Goal: Information Seeking & Learning: Find contact information

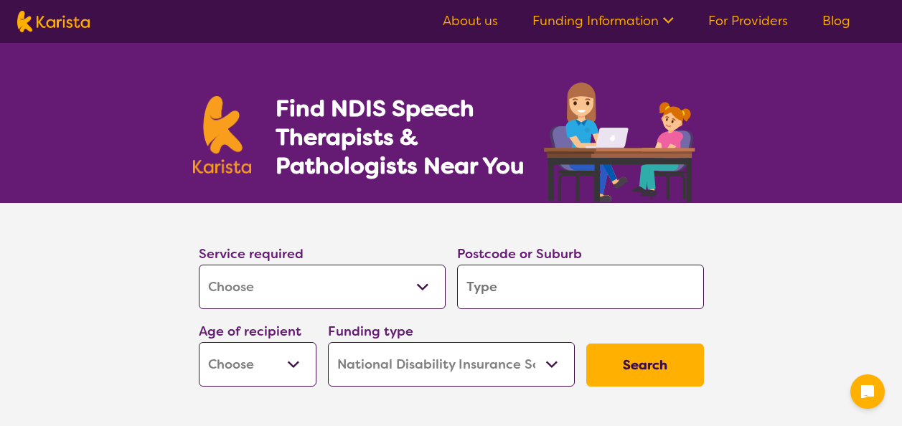
select select "[MEDICAL_DATA]"
select select "NDIS"
select select "[MEDICAL_DATA]"
select select "NDIS"
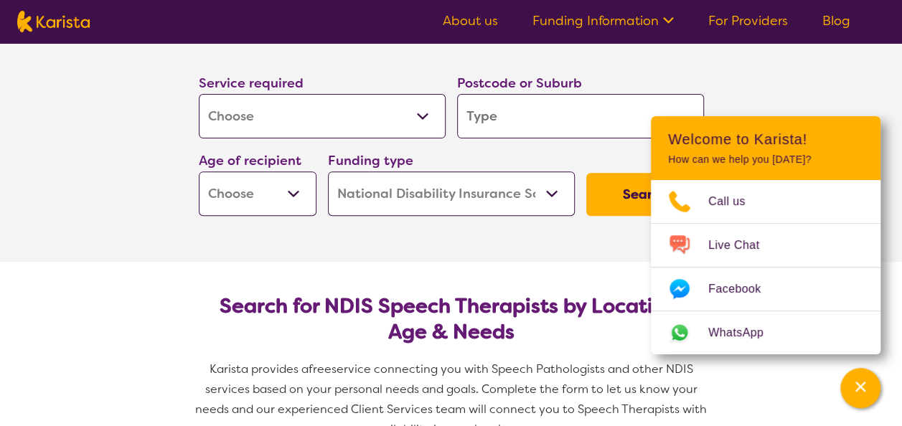
scroll to position [144, 0]
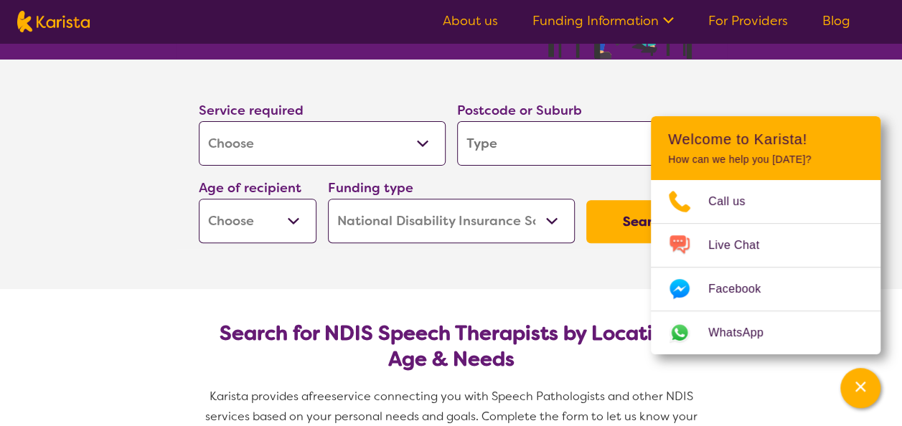
click at [524, 154] on input "search" at bounding box center [580, 143] width 247 height 44
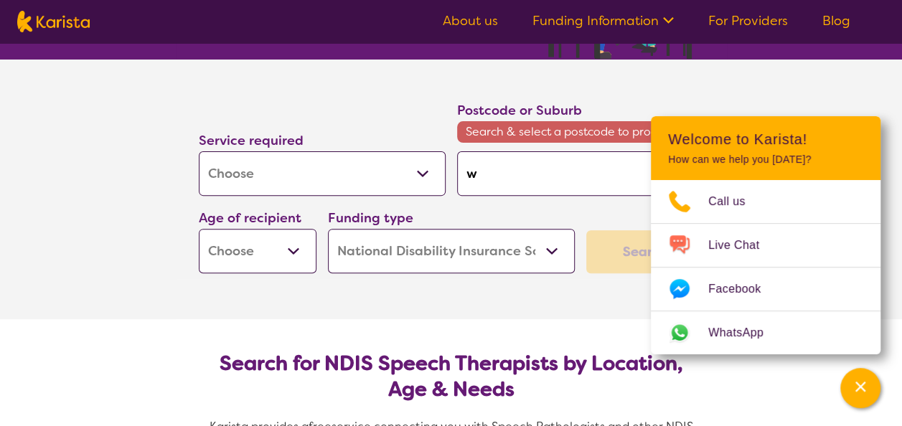
type input "w"
type input "wi"
type input "win"
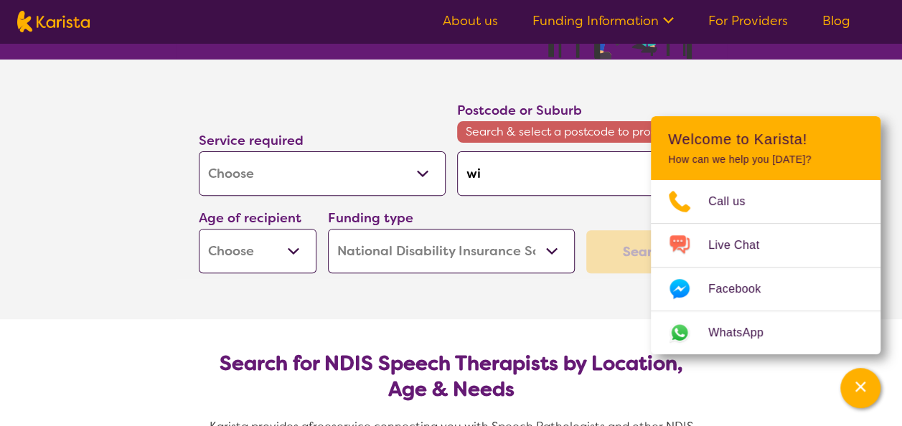
type input "win"
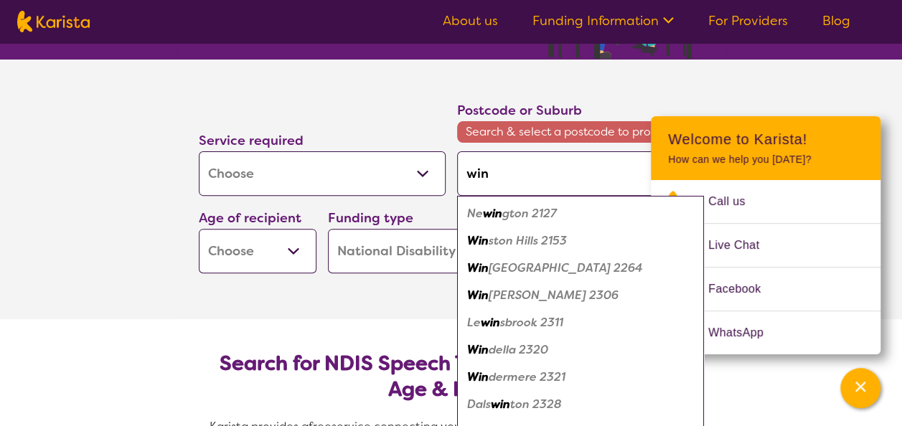
type input "winc"
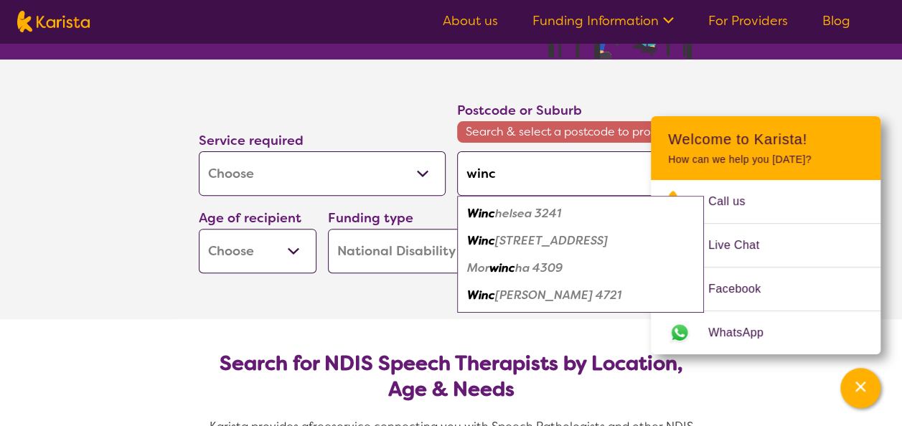
type input "winch"
type input "winche"
click at [504, 217] on em "Winche" at bounding box center [488, 213] width 42 height 15
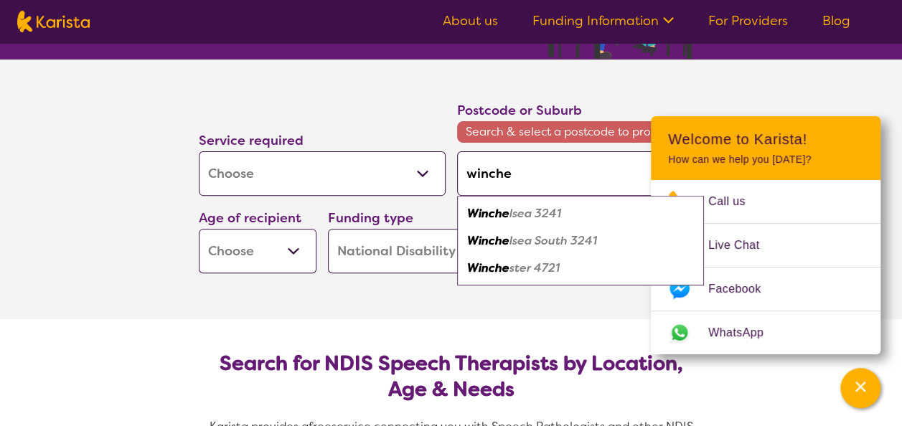
type input "3241"
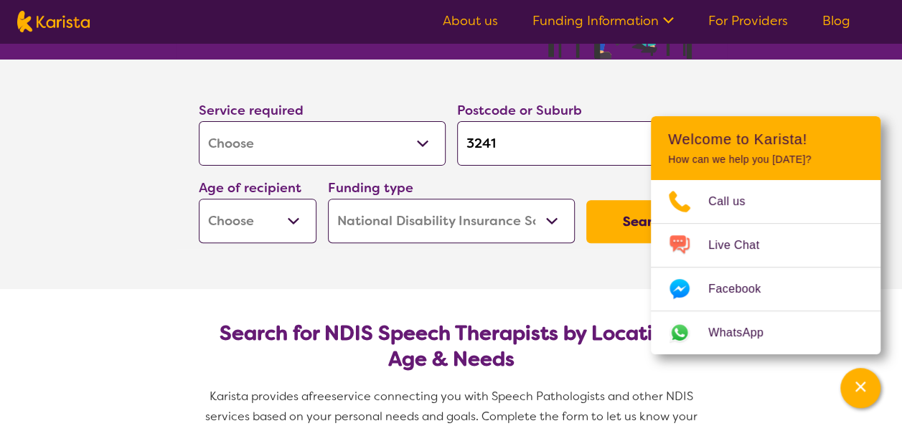
click at [297, 220] on select "Early Childhood - 0 to 9 Child - 10 to 11 Adolescent - 12 to 17 Adult - 18 to 6…" at bounding box center [258, 221] width 118 height 44
select select "EC"
click at [199, 199] on select "Early Childhood - 0 to 9 Child - 10 to 11 Adolescent - 12 to 17 Adult - 18 to 6…" at bounding box center [258, 221] width 118 height 44
select select "EC"
click at [484, 218] on select "Home Care Package (HCP) National Disability Insurance Scheme (NDIS) I don't know" at bounding box center [451, 221] width 247 height 44
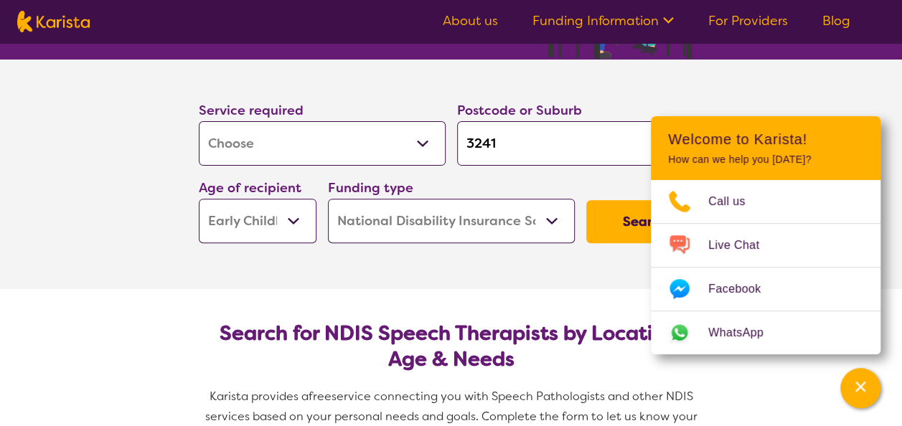
click at [601, 220] on button "Search" at bounding box center [645, 221] width 118 height 43
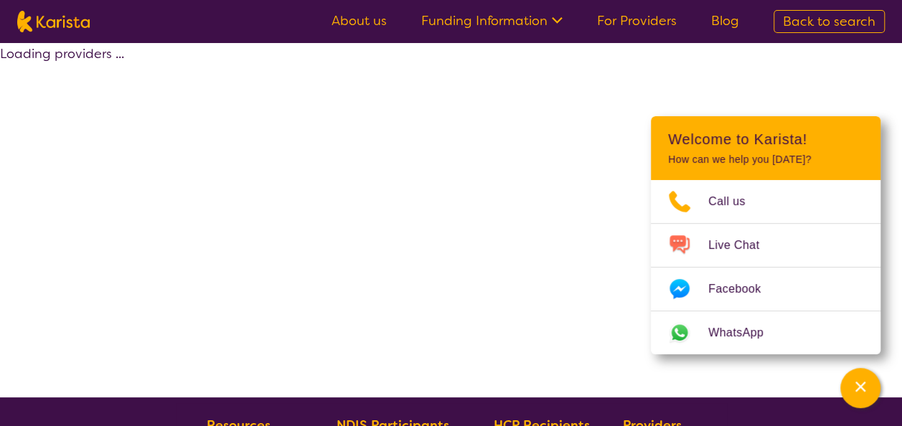
select select "by_score"
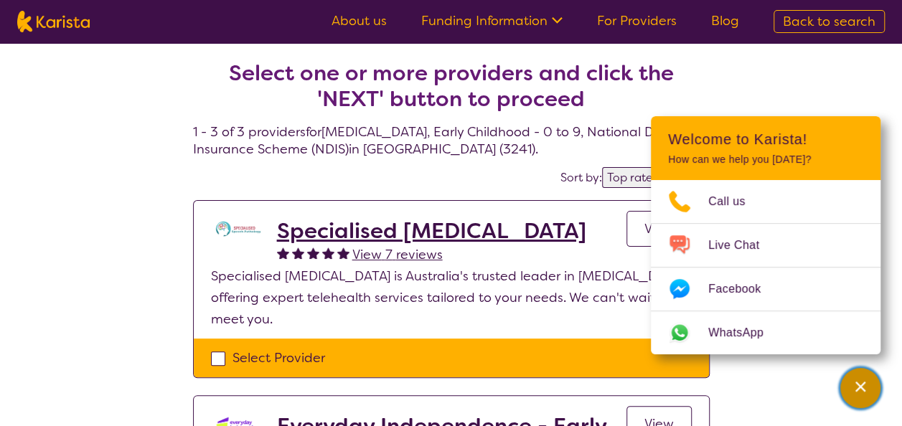
click at [868, 392] on div "Channel Menu" at bounding box center [860, 388] width 29 height 32
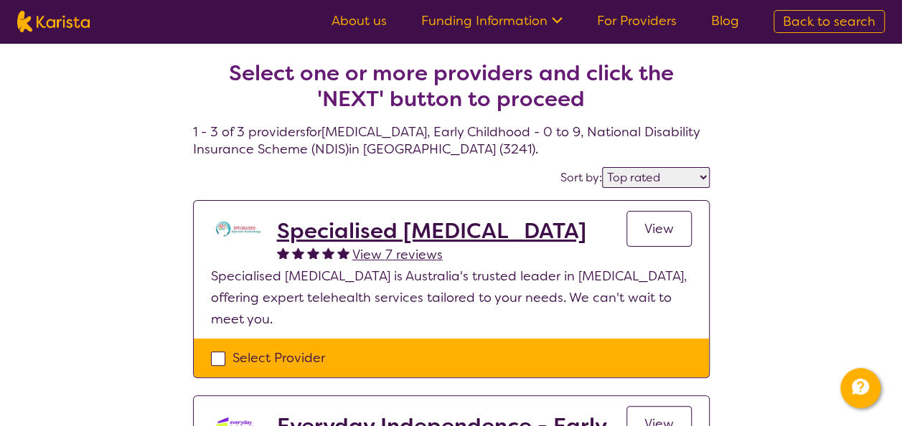
click at [655, 232] on span "View" at bounding box center [658, 228] width 29 height 17
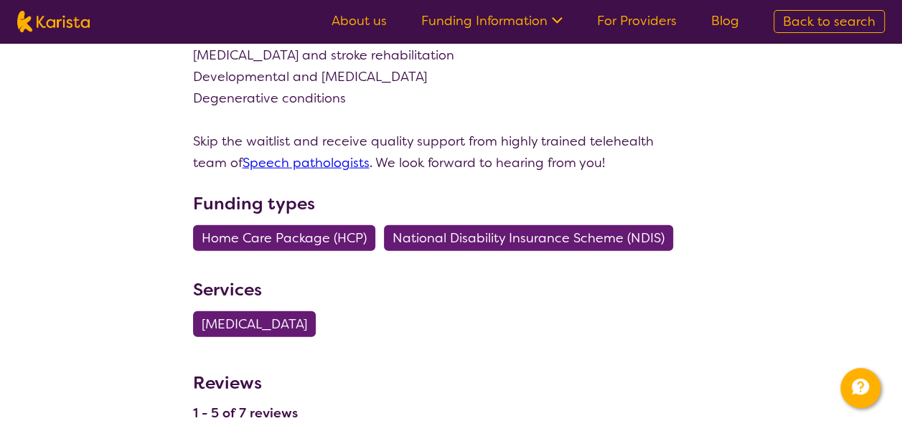
scroll to position [1722, 0]
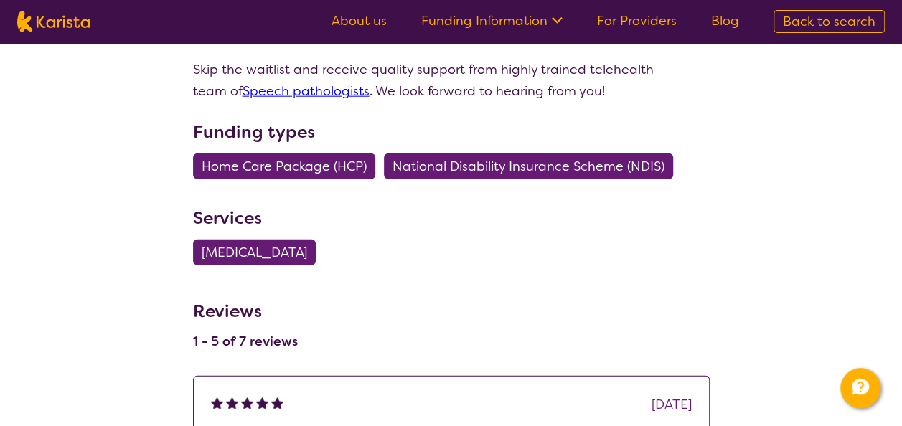
click at [234, 240] on span "[MEDICAL_DATA]" at bounding box center [254, 253] width 105 height 26
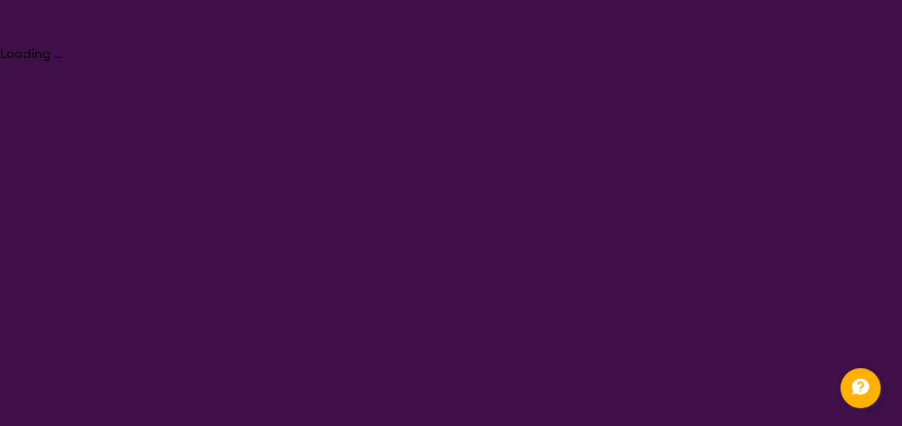
select select "[MEDICAL_DATA]"
select select "EC"
select select "NDIS"
select select "[MEDICAL_DATA]"
select select "EC"
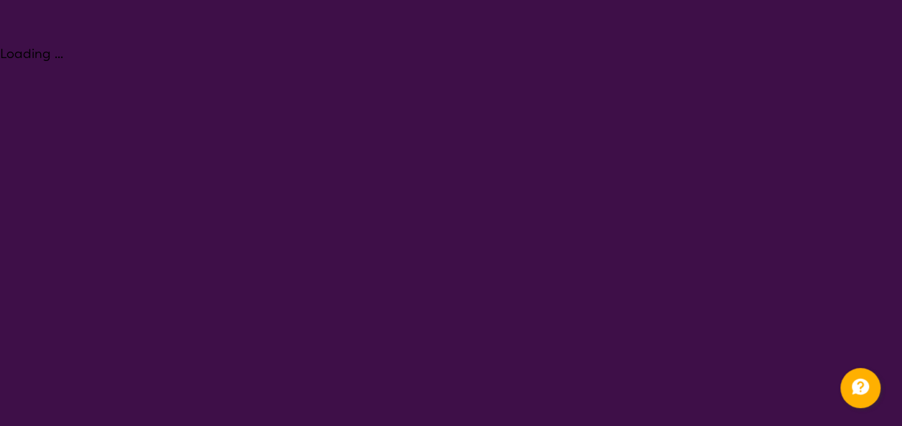
select select "NDIS"
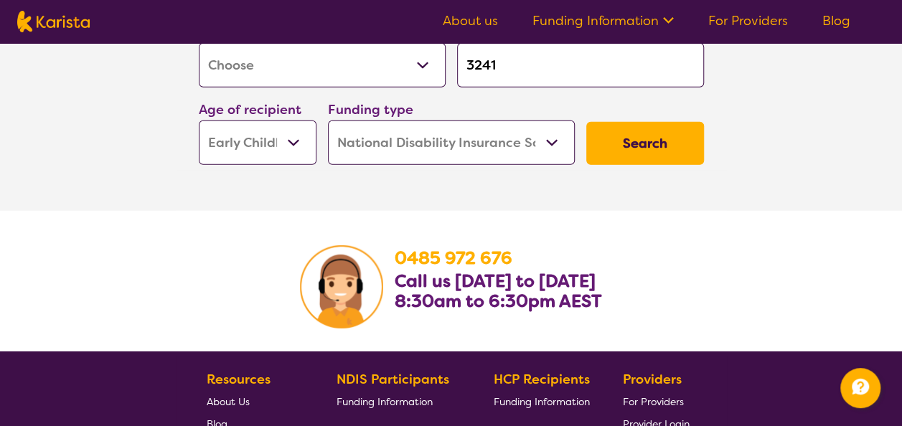
scroll to position [2153, 0]
